Goal: Navigation & Orientation: Locate item on page

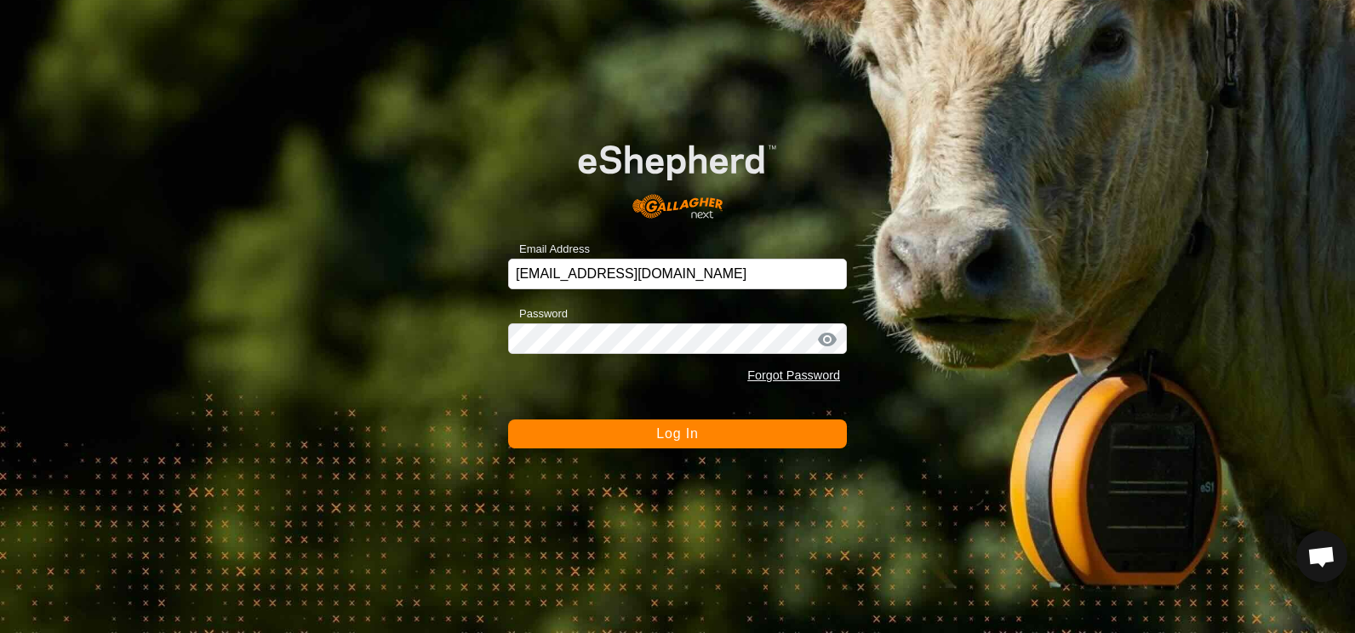
click at [677, 433] on span "Log In" at bounding box center [677, 434] width 42 height 14
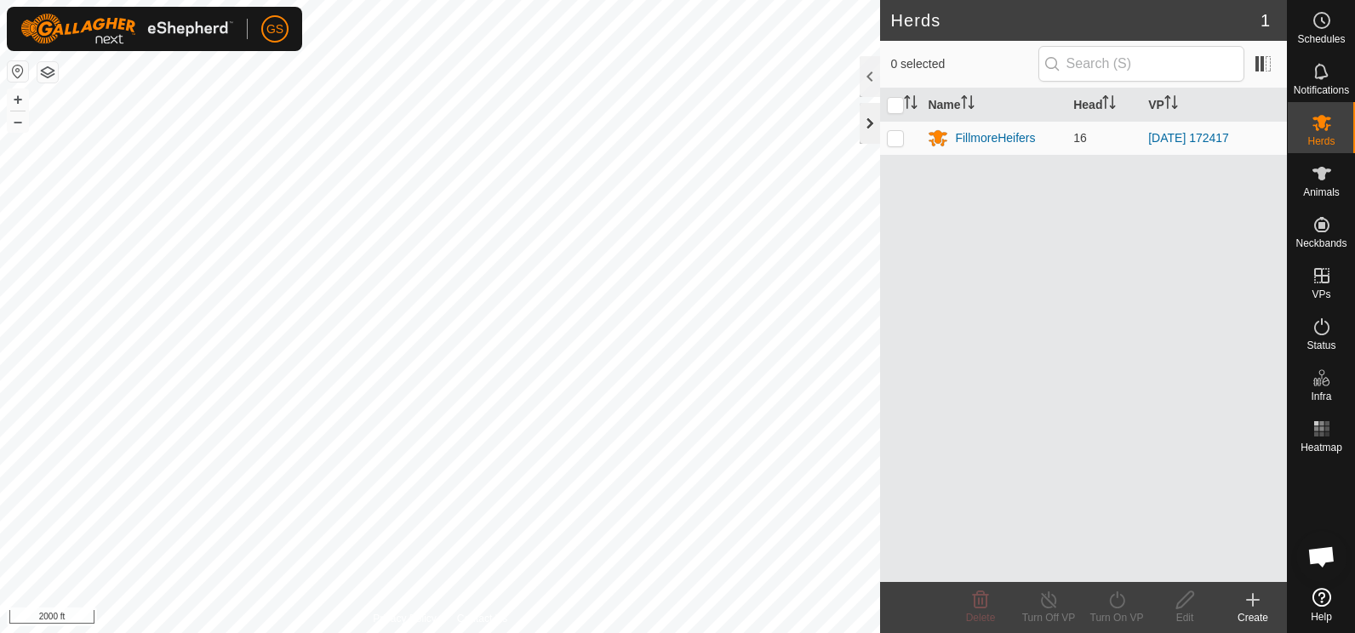
click at [866, 121] on div at bounding box center [870, 123] width 20 height 41
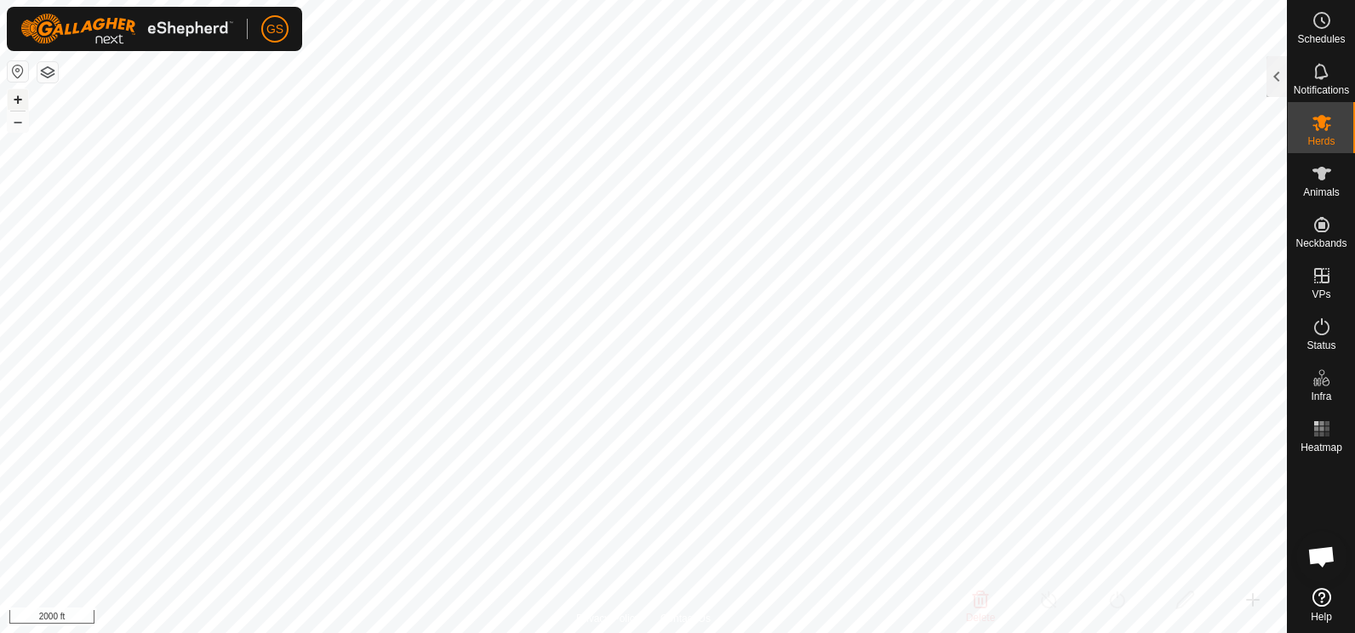
click at [17, 100] on button "+" at bounding box center [18, 99] width 20 height 20
click at [20, 100] on button "+" at bounding box center [18, 99] width 20 height 20
click at [17, 97] on button "+" at bounding box center [18, 99] width 20 height 20
click at [20, 98] on button "+" at bounding box center [18, 99] width 20 height 20
click at [16, 97] on button "+" at bounding box center [18, 99] width 20 height 20
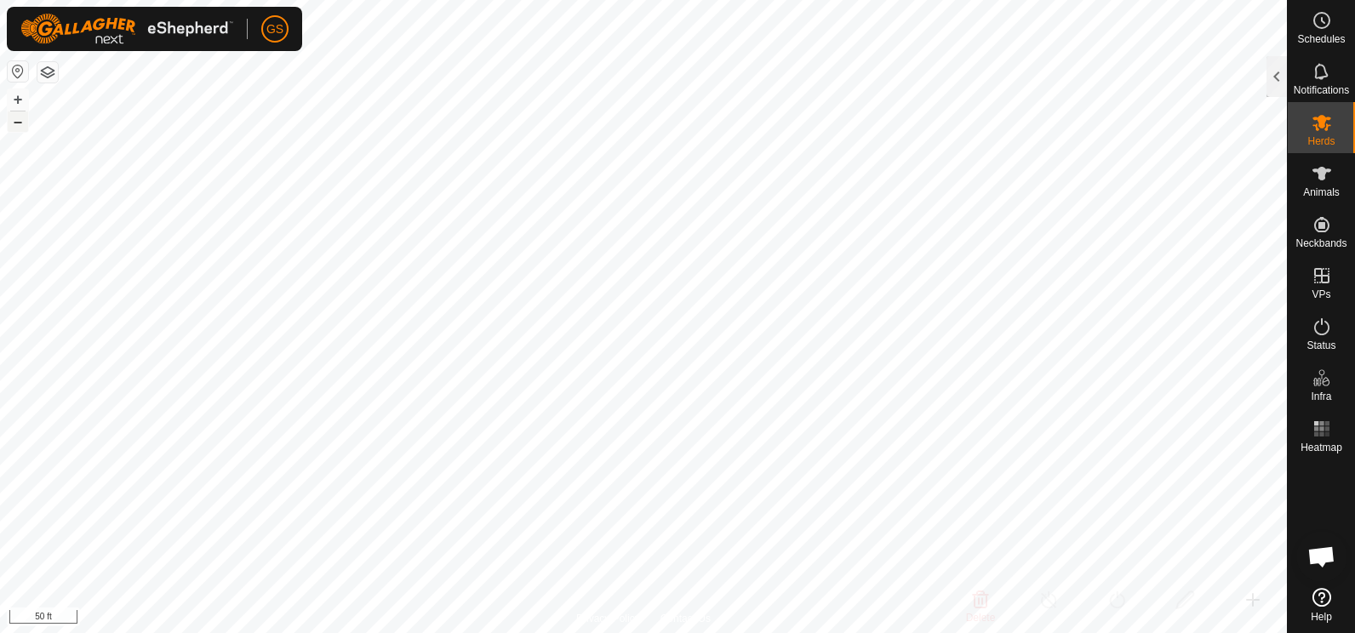
click at [18, 124] on button "–" at bounding box center [18, 122] width 20 height 20
click at [20, 124] on button "–" at bounding box center [18, 122] width 20 height 20
click at [20, 100] on button "+" at bounding box center [18, 99] width 20 height 20
click at [16, 102] on button "+" at bounding box center [18, 99] width 20 height 20
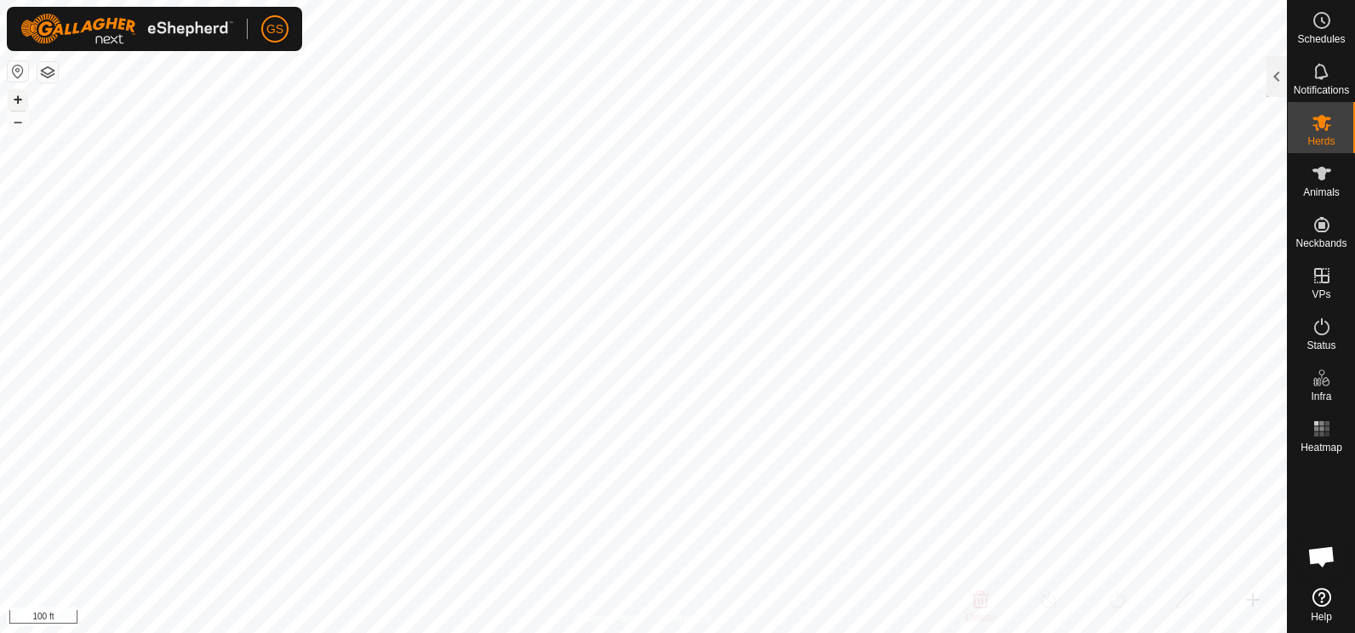
click at [17, 100] on button "+" at bounding box center [18, 99] width 20 height 20
click at [15, 97] on button "+" at bounding box center [18, 99] width 20 height 20
click at [20, 123] on button "–" at bounding box center [18, 122] width 20 height 20
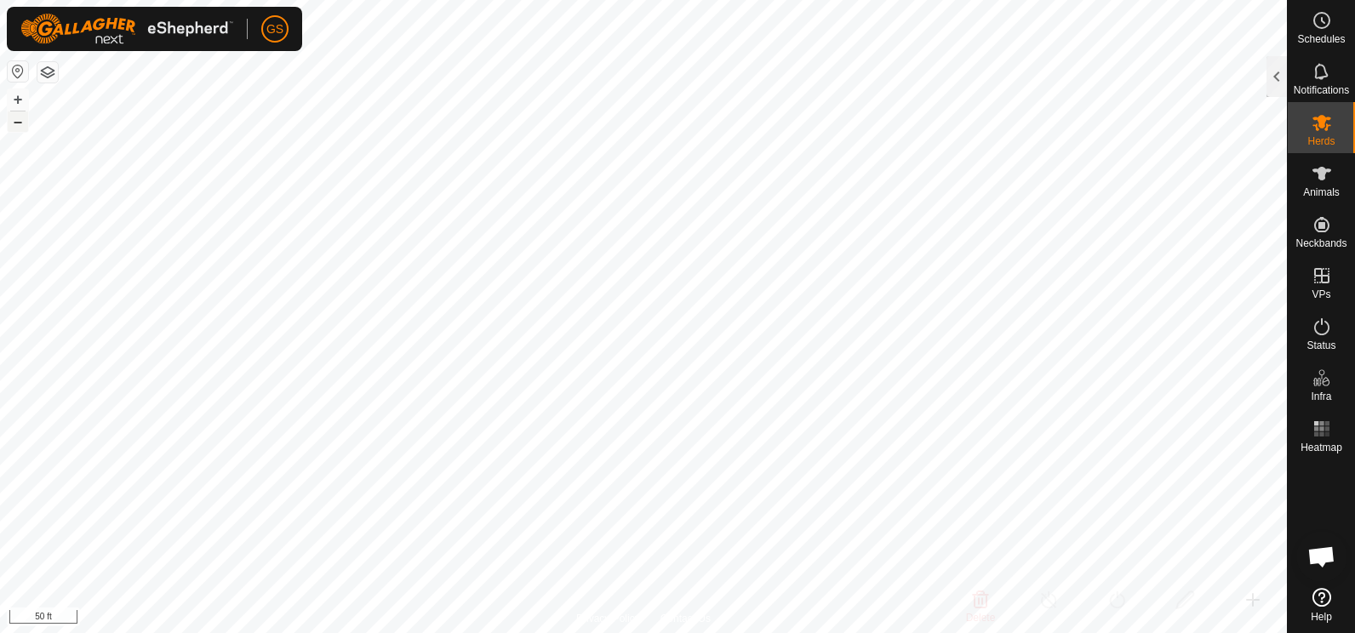
click at [20, 123] on button "–" at bounding box center [18, 122] width 20 height 20
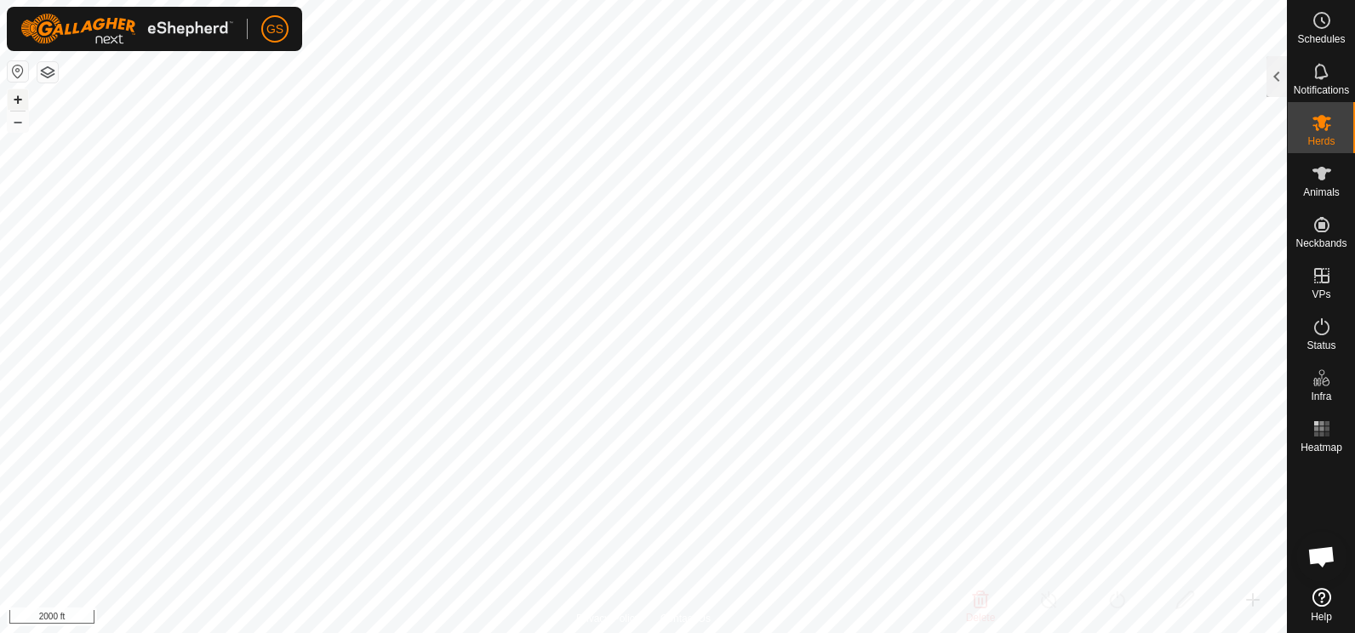
click at [21, 101] on button "+" at bounding box center [18, 99] width 20 height 20
click at [19, 101] on button "+" at bounding box center [18, 99] width 20 height 20
click at [20, 124] on button "–" at bounding box center [18, 122] width 20 height 20
